Goal: Information Seeking & Learning: Find specific fact

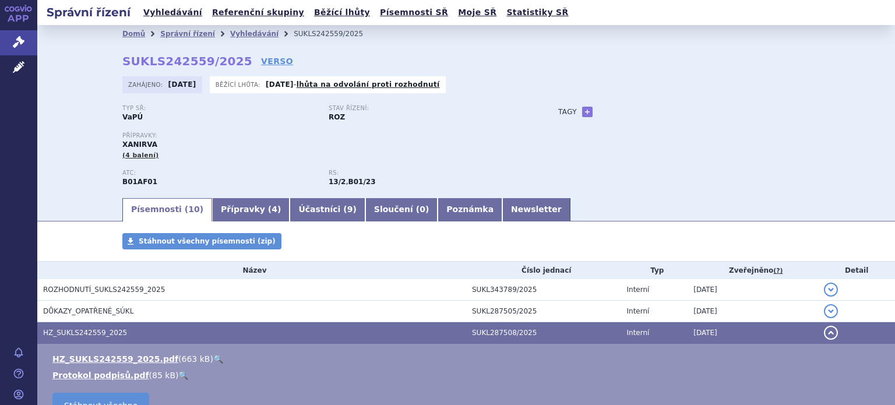
scroll to position [121, 0]
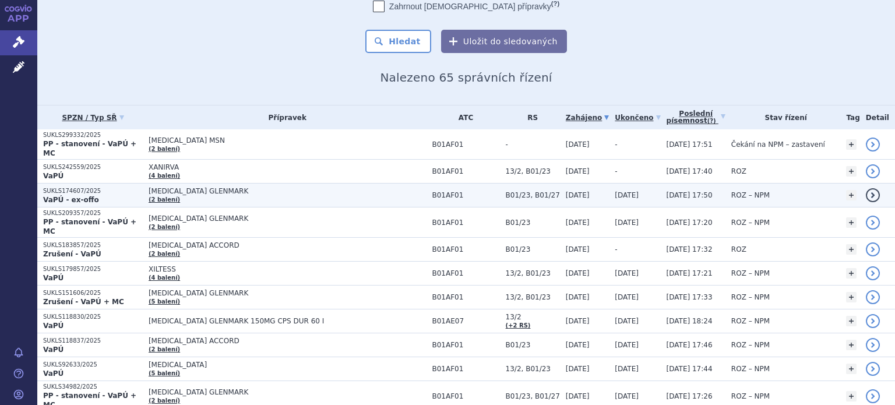
scroll to position [91, 0]
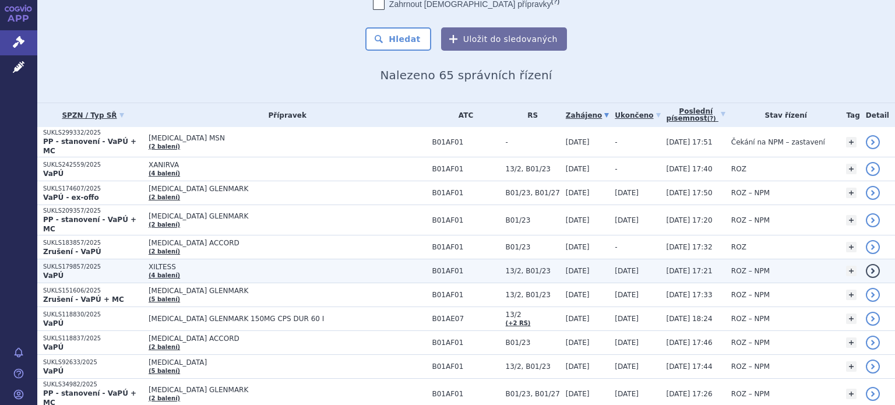
click at [236, 259] on td "XILTESS (4 balení)" at bounding box center [285, 271] width 284 height 24
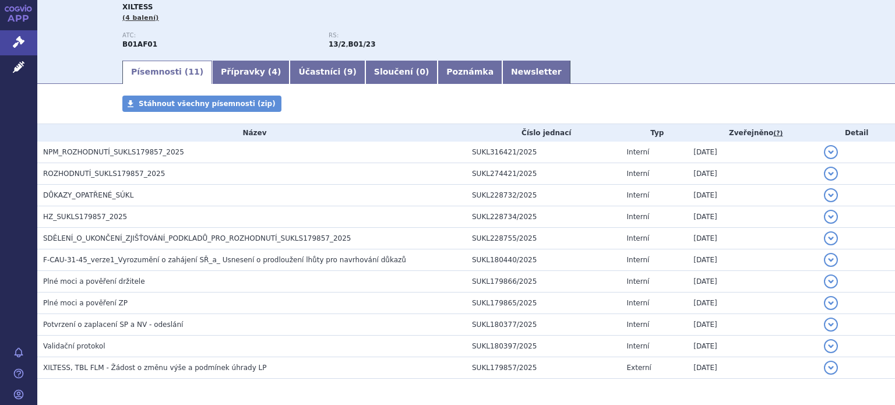
scroll to position [151, 0]
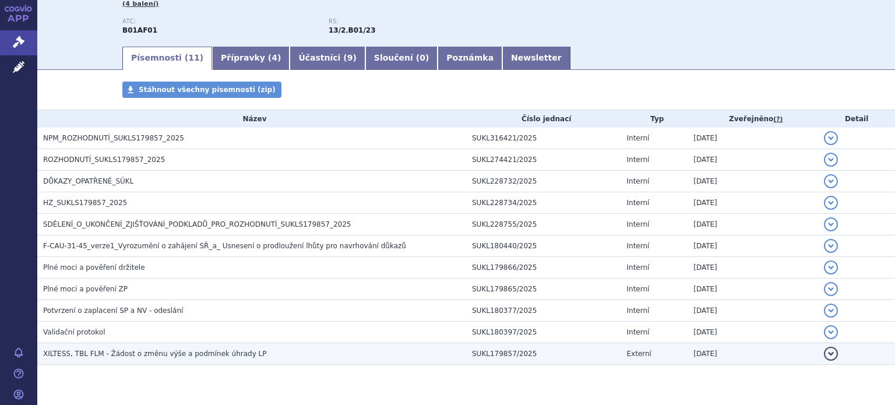
click at [235, 355] on span "XILTESS, TBL FLM - Žádost o změnu výše a podmínek úhrady LP" at bounding box center [155, 353] width 224 height 8
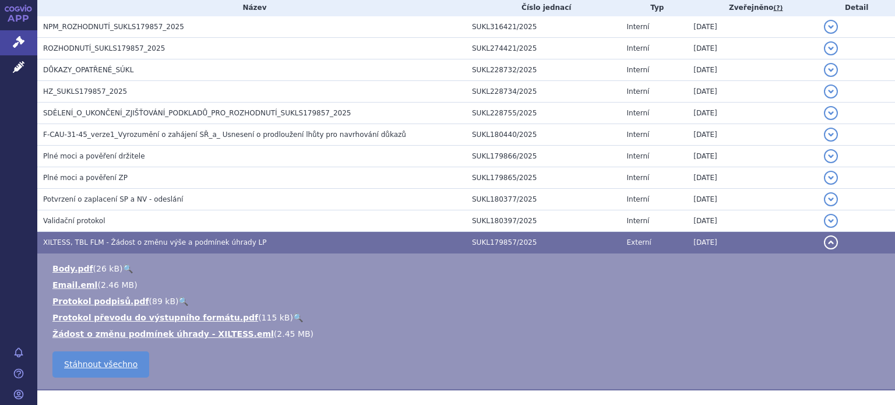
scroll to position [317, 0]
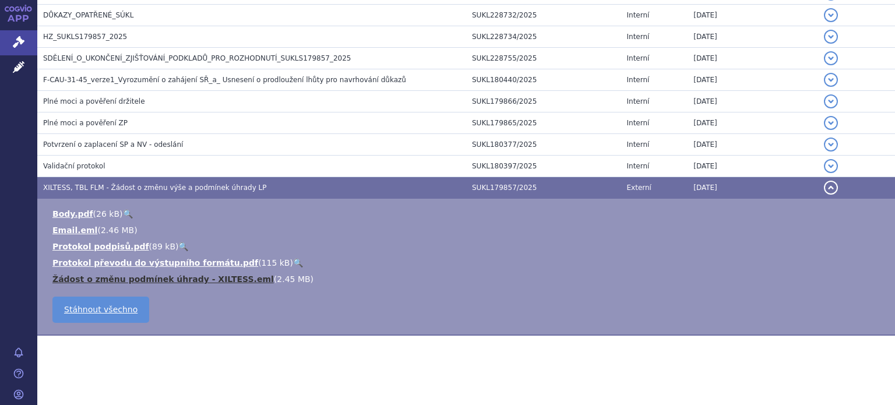
click at [168, 280] on link "Žádost o změnu podmínek úhrady - XILTESS.eml" at bounding box center [162, 278] width 221 height 9
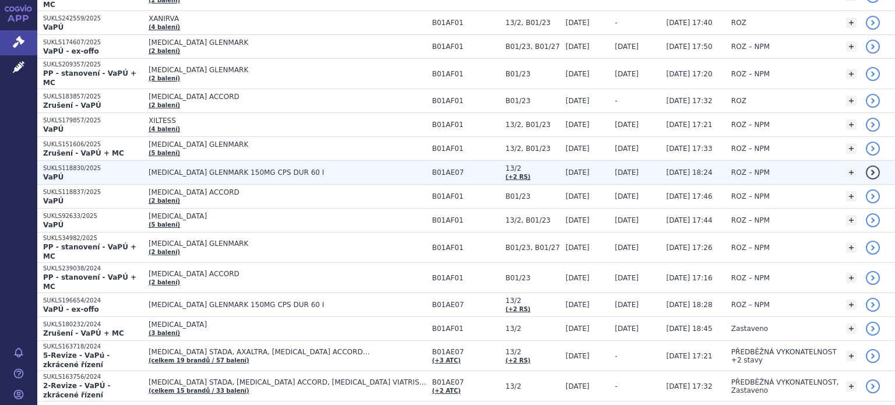
scroll to position [238, 0]
